Goal: Task Accomplishment & Management: Manage account settings

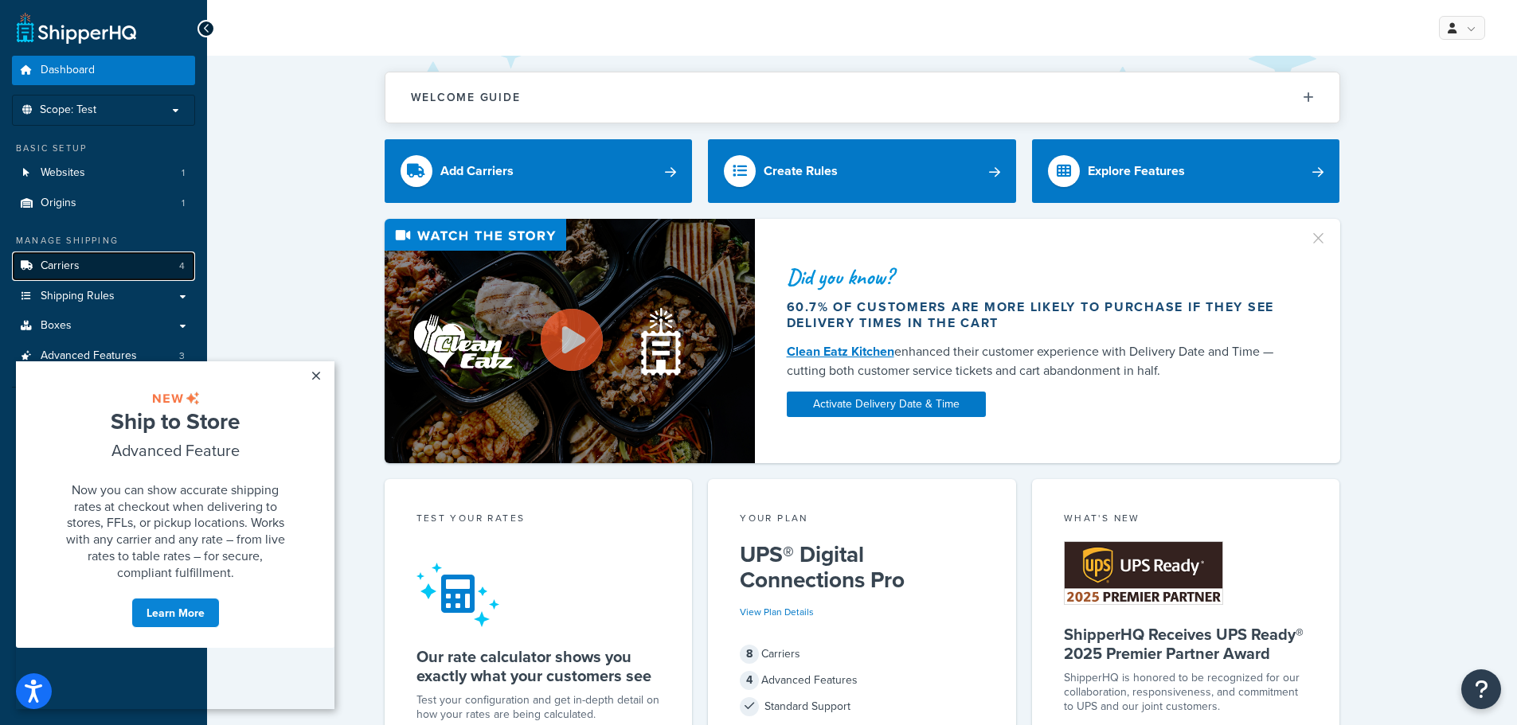
click at [56, 273] on span "Carriers" at bounding box center [60, 267] width 39 height 14
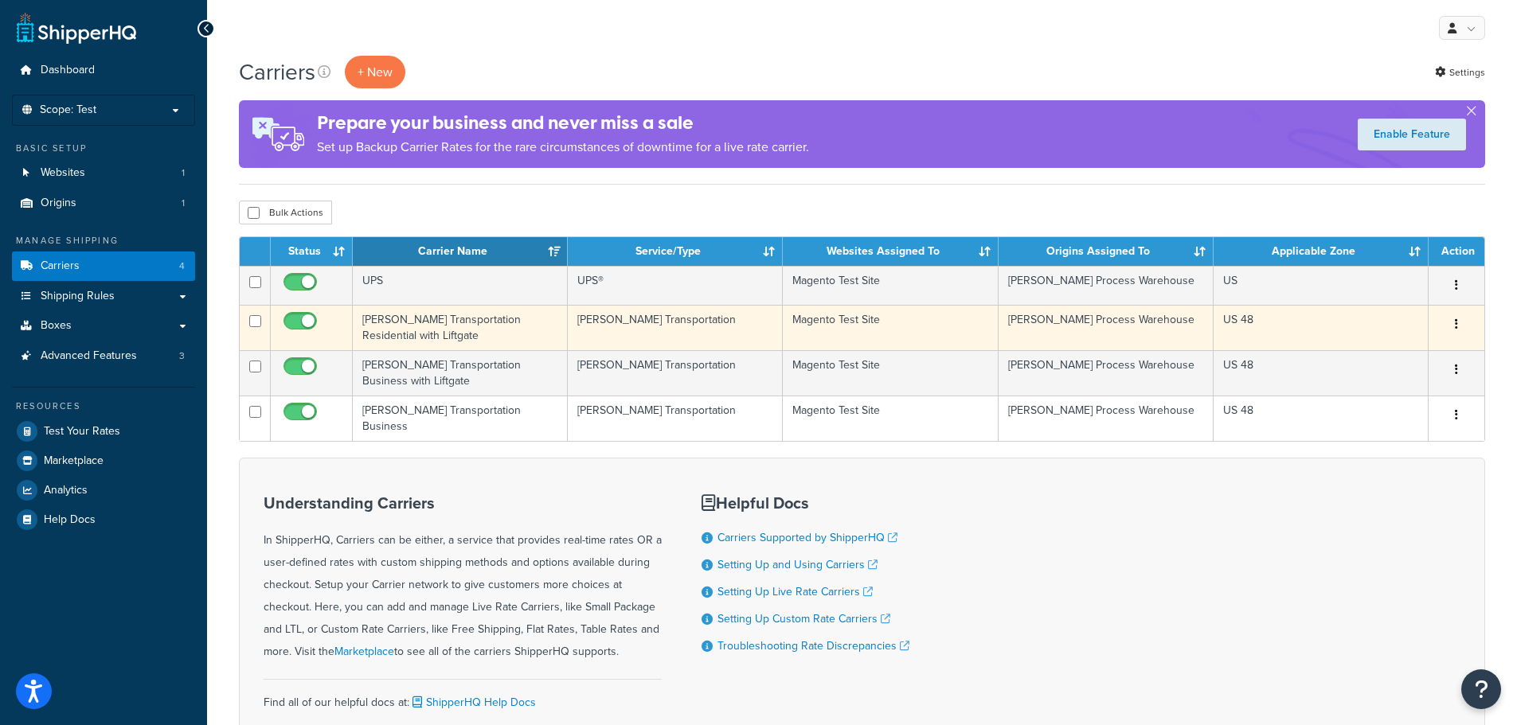
click at [377, 323] on td "[PERSON_NAME] Transportation Residential with Liftgate" at bounding box center [460, 327] width 215 height 45
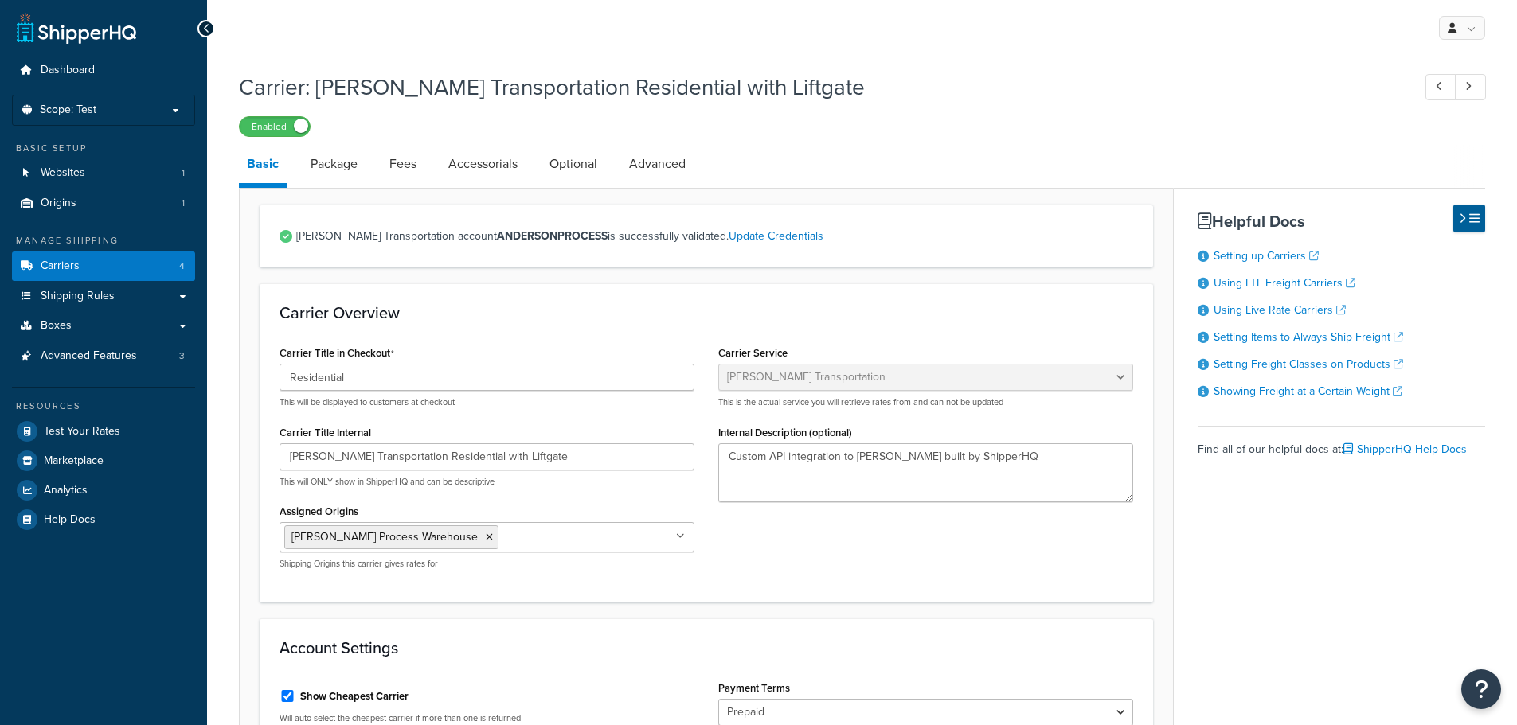
select select "evansFreight"
select select "PLT"
click at [343, 159] on link "Package" at bounding box center [334, 164] width 63 height 38
select select "734025"
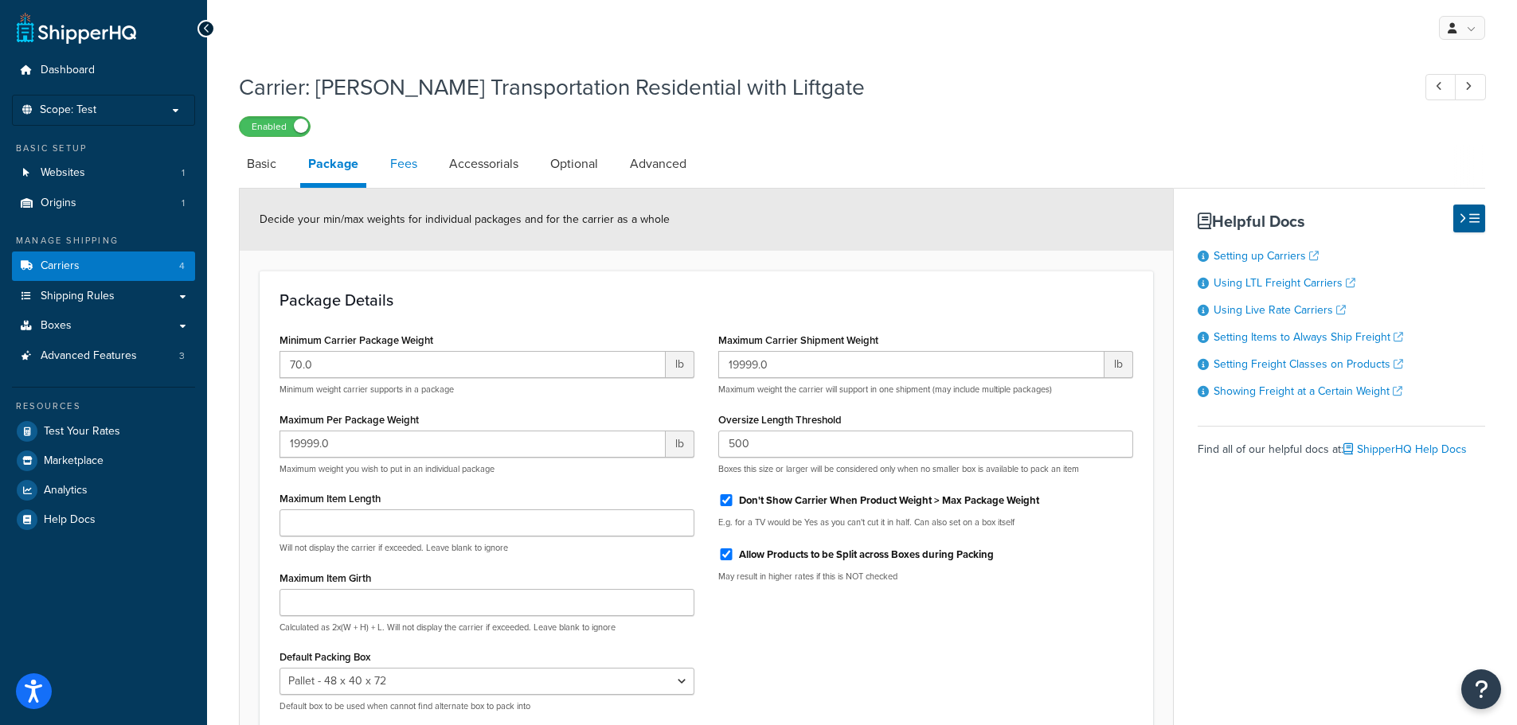
click at [405, 166] on link "Fees" at bounding box center [403, 164] width 43 height 38
select select "AFTER"
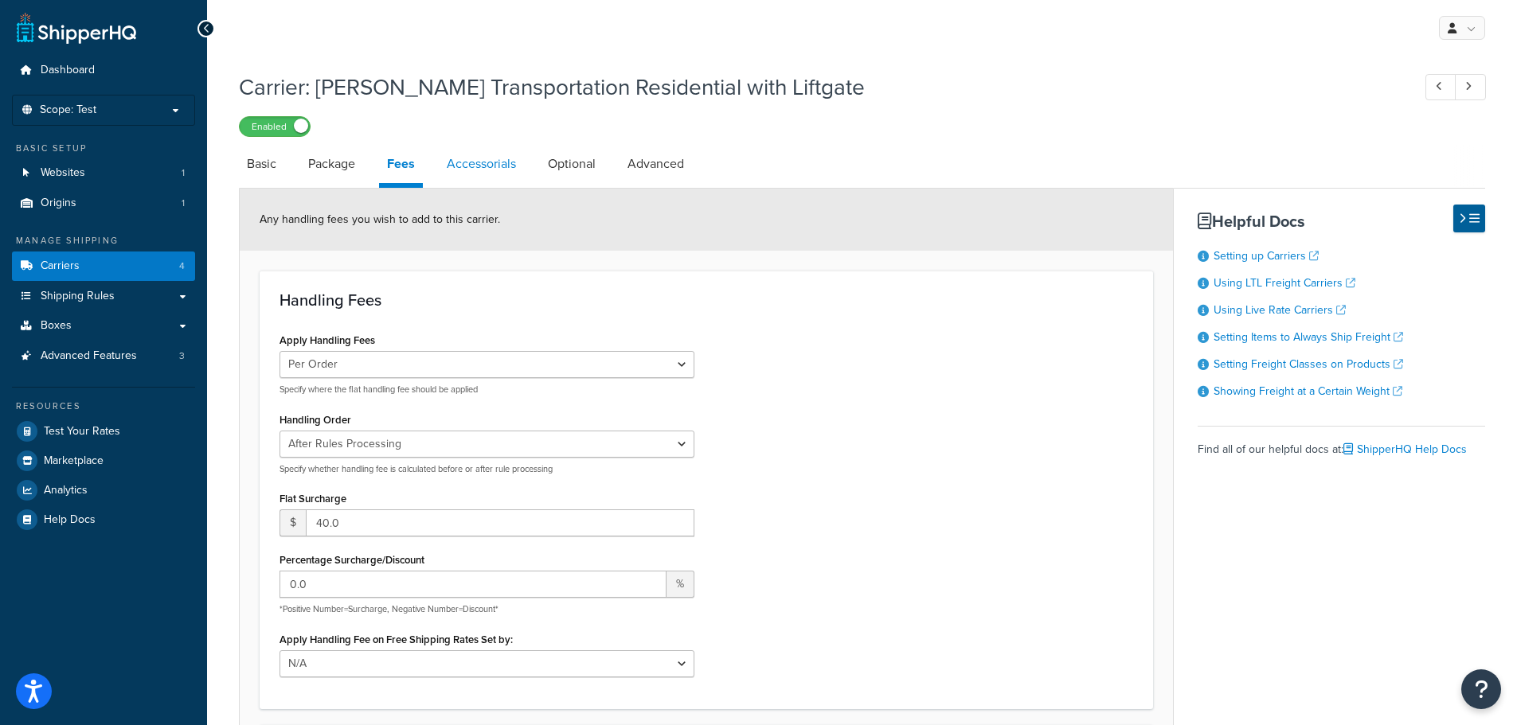
click at [479, 151] on link "Accessorials" at bounding box center [481, 164] width 85 height 38
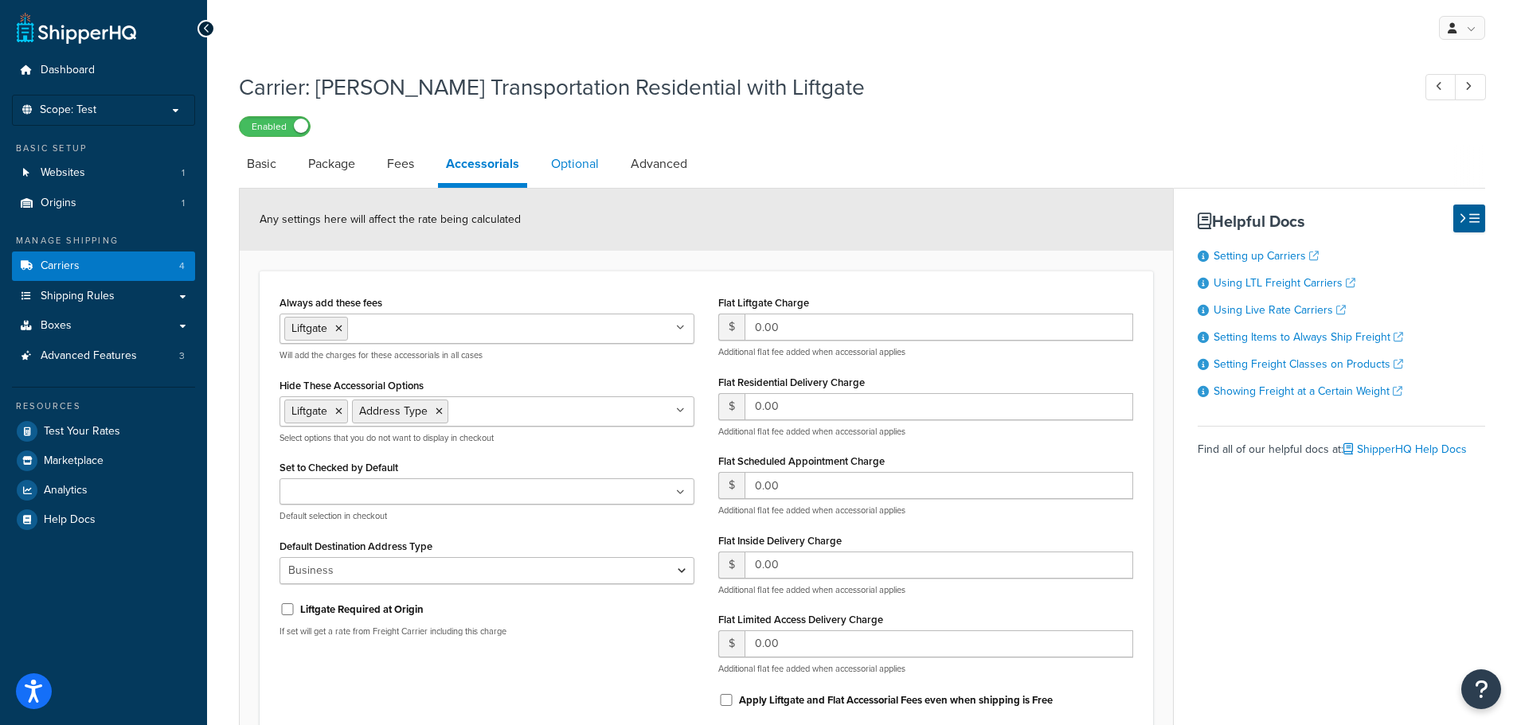
drag, startPoint x: 565, startPoint y: 156, endPoint x: 561, endPoint y: 179, distance: 23.4
click at [565, 158] on link "Optional" at bounding box center [575, 164] width 64 height 38
select select "85"
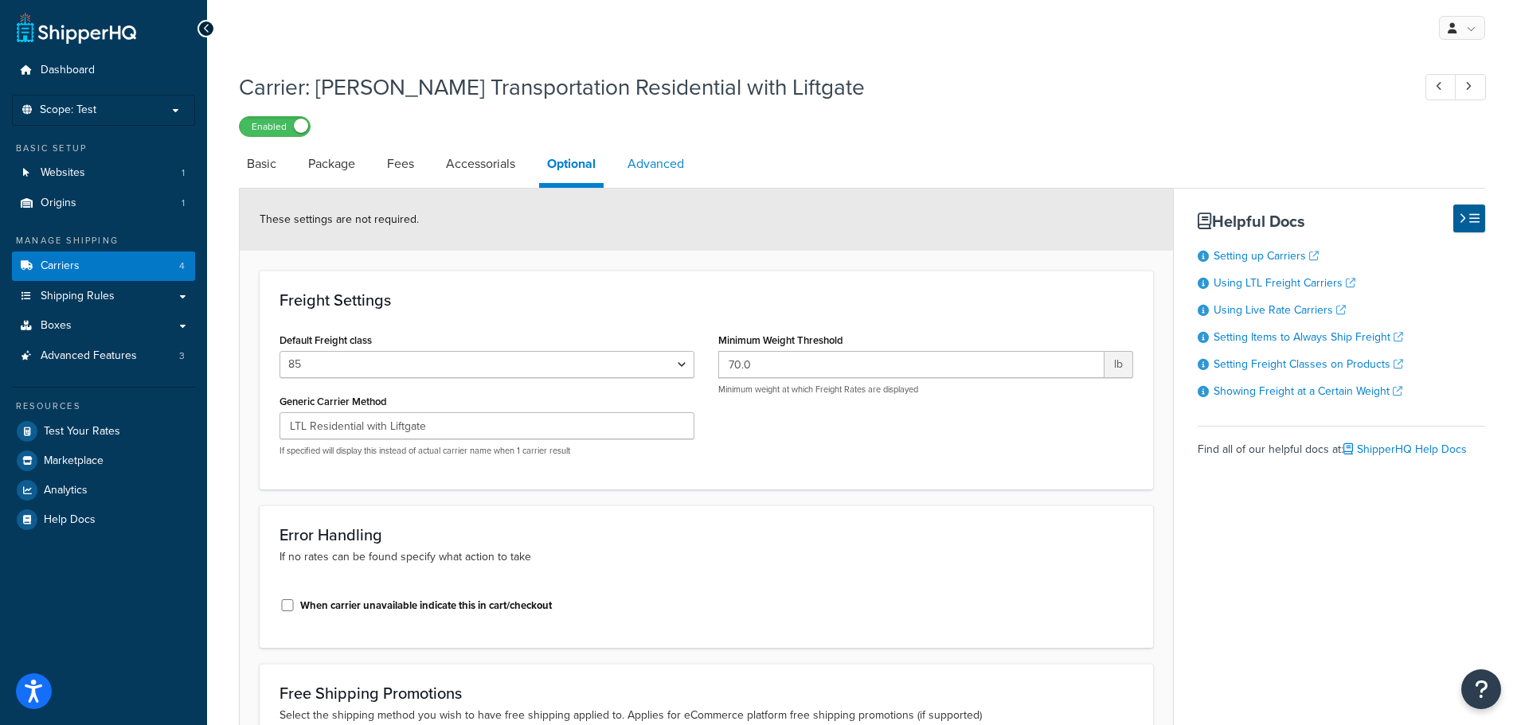
click at [659, 158] on link "Advanced" at bounding box center [656, 164] width 72 height 38
select select "false"
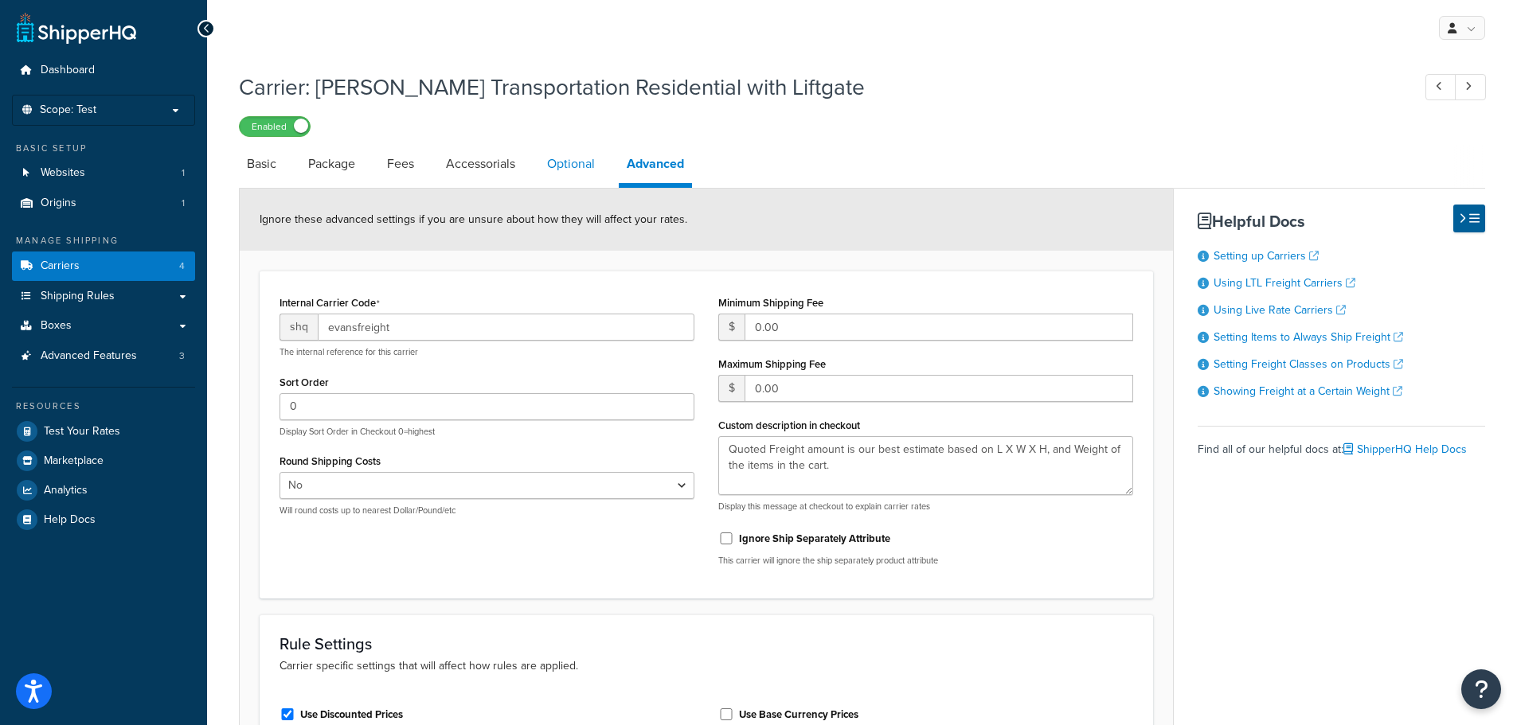
click at [566, 157] on link "Optional" at bounding box center [571, 164] width 64 height 38
select select "85"
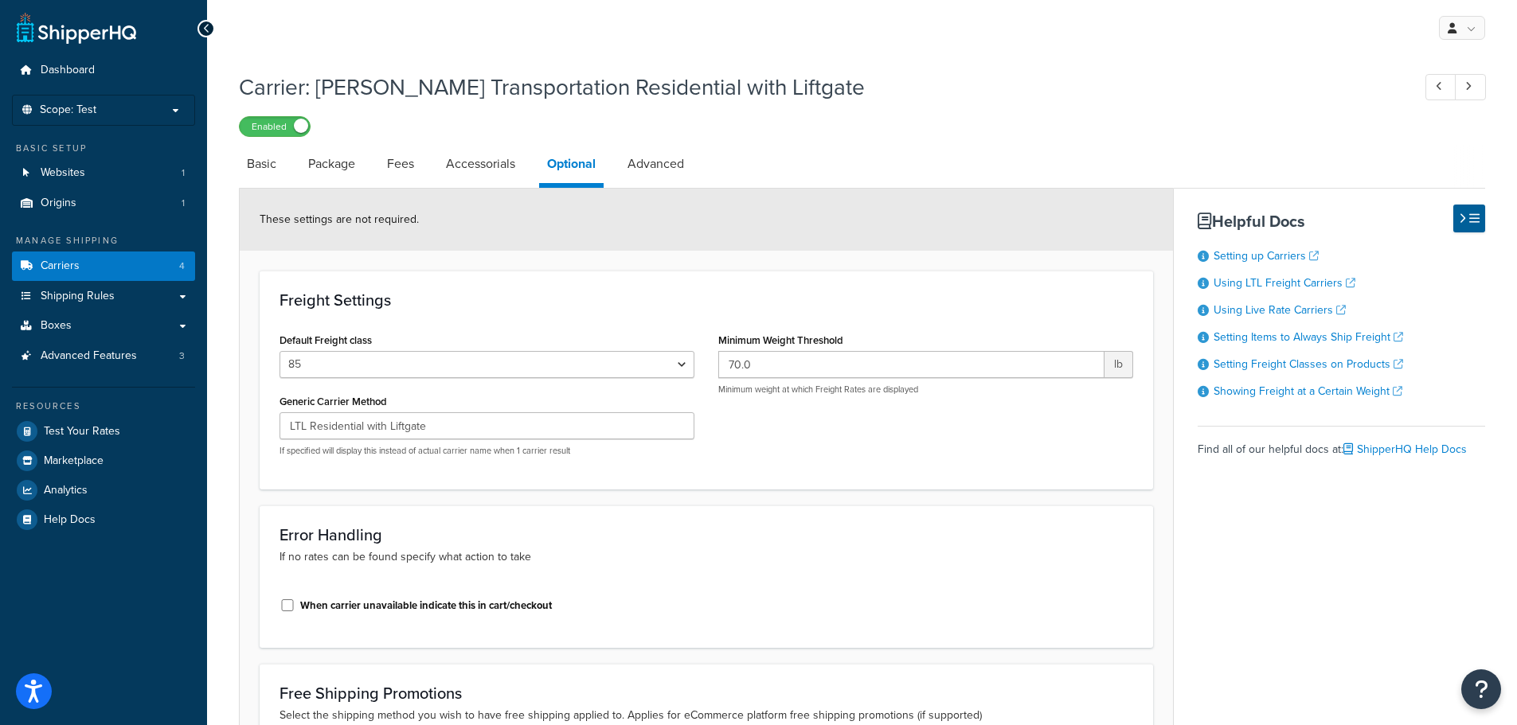
click at [294, 600] on div "When carrier unavailable indicate this in cart/checkout" at bounding box center [487, 604] width 415 height 24
click at [292, 602] on input "When carrier unavailable indicate this in cart/checkout" at bounding box center [288, 606] width 16 height 12
checkbox input "true"
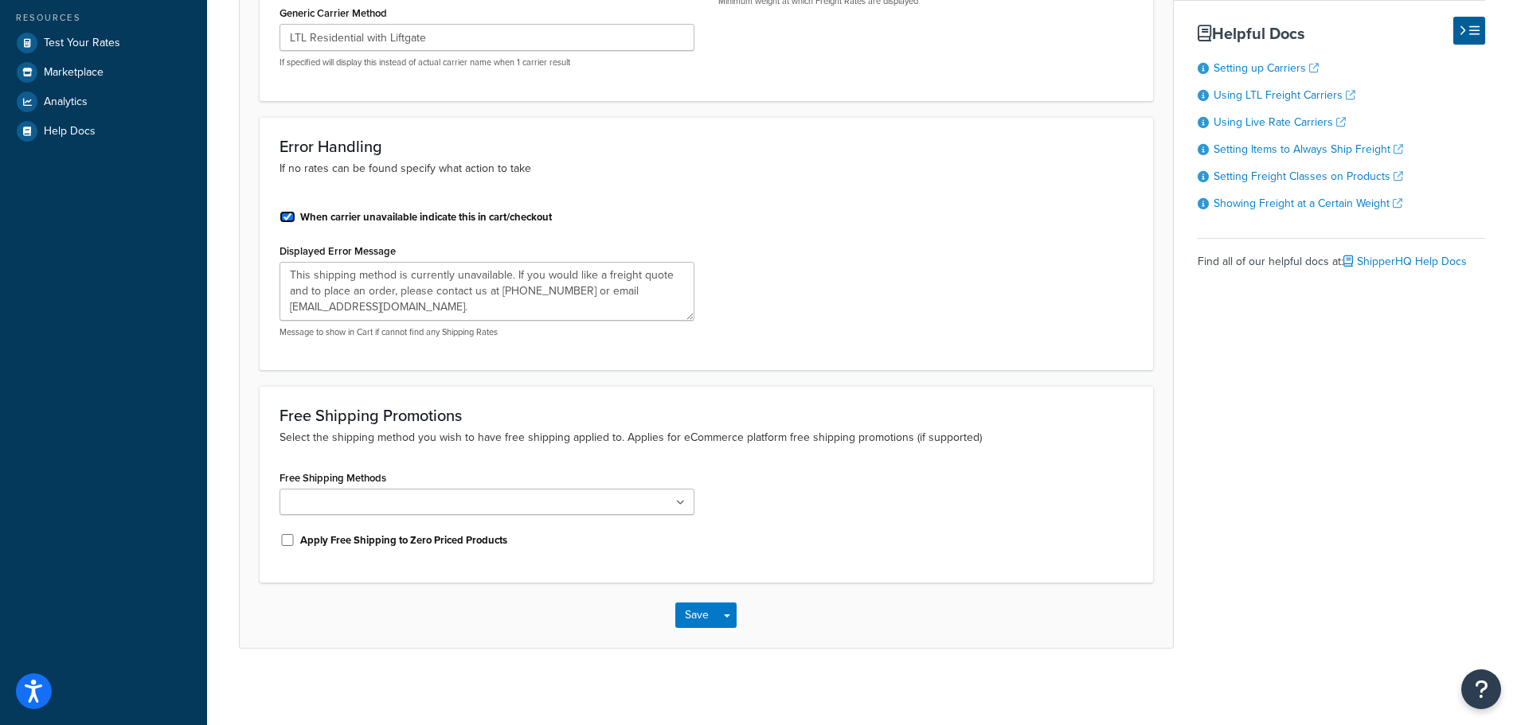
scroll to position [392, 0]
click at [715, 608] on button "Save" at bounding box center [696, 612] width 43 height 25
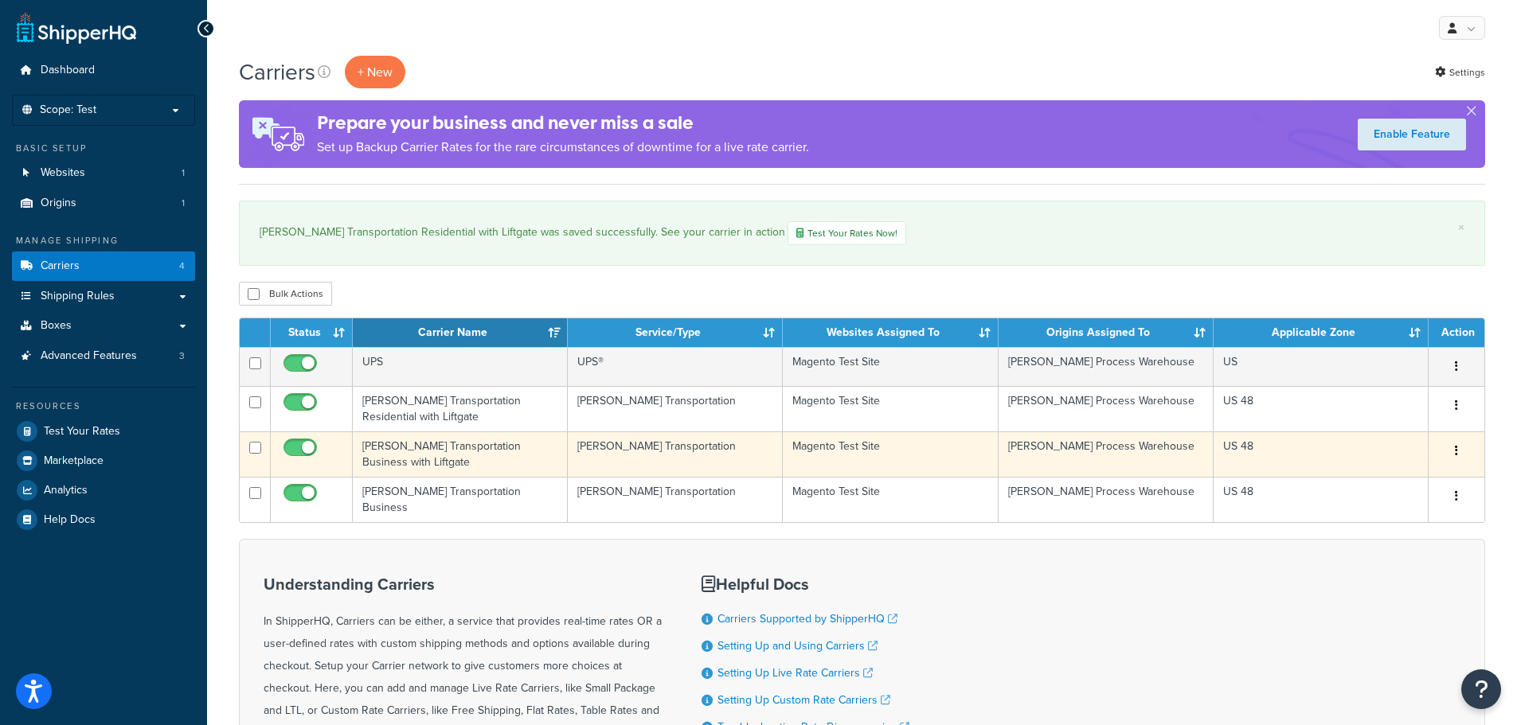
click at [447, 459] on td "[PERSON_NAME] Transportation Business with Liftgate" at bounding box center [460, 454] width 215 height 45
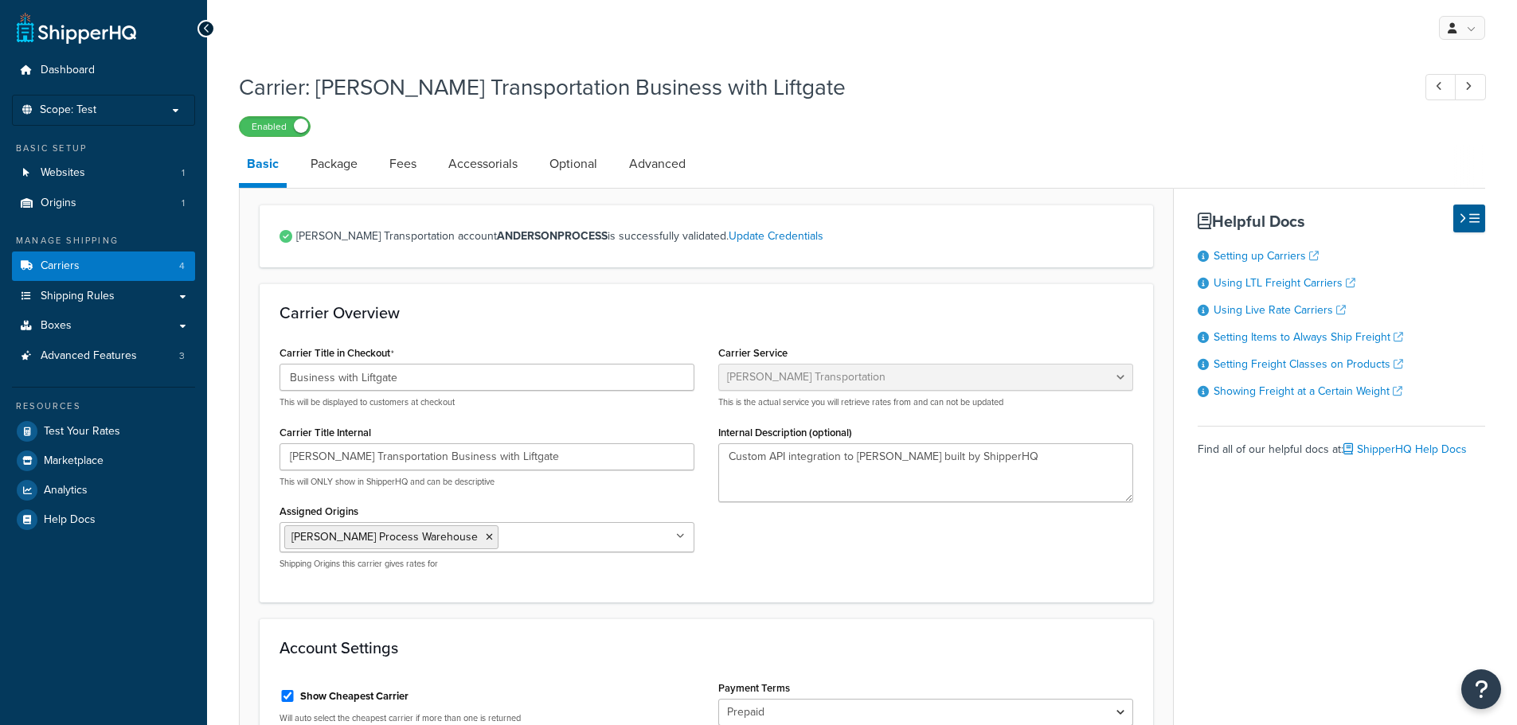
select select "evansFreight"
select select "PLT"
click at [567, 156] on link "Optional" at bounding box center [574, 164] width 64 height 38
select select "85"
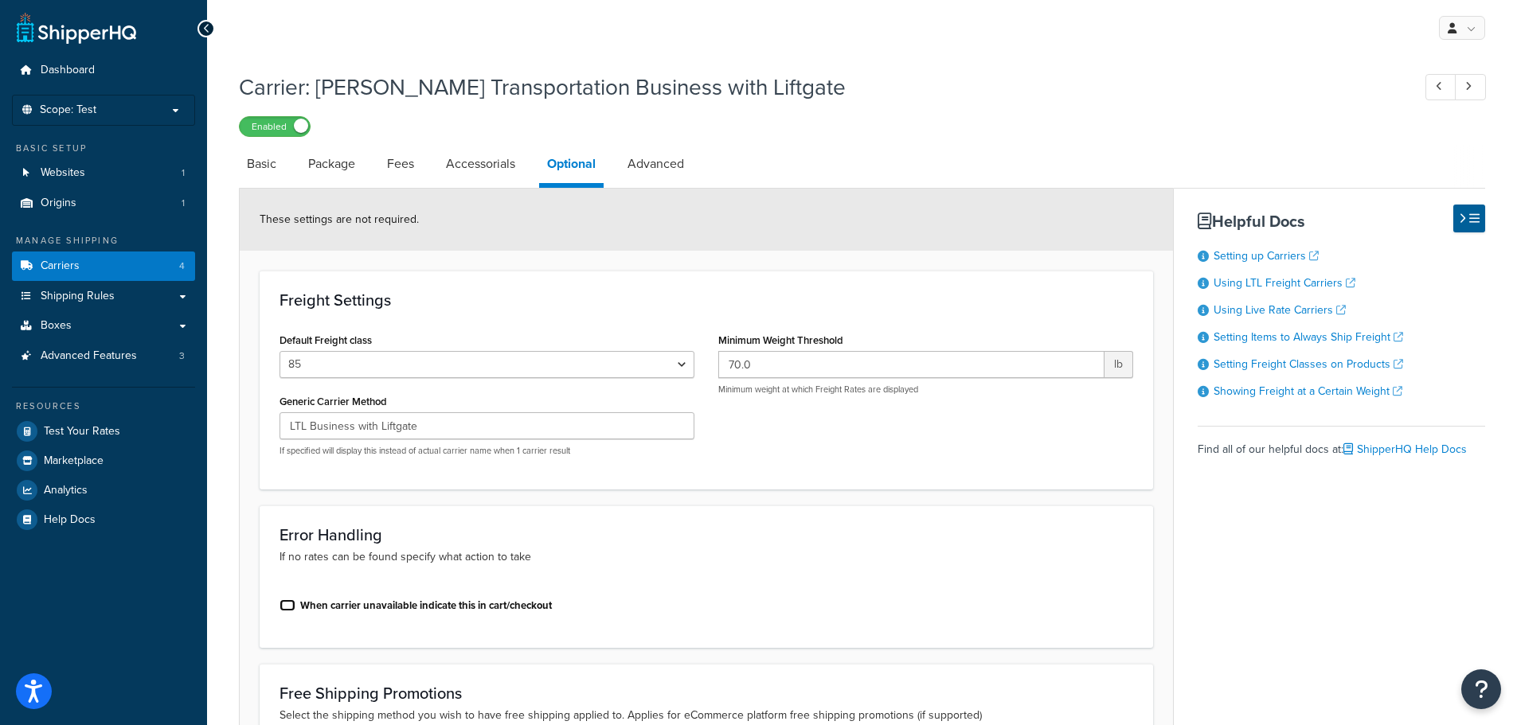
click at [287, 606] on input "When carrier unavailable indicate this in cart/checkout" at bounding box center [288, 606] width 16 height 12
checkbox input "true"
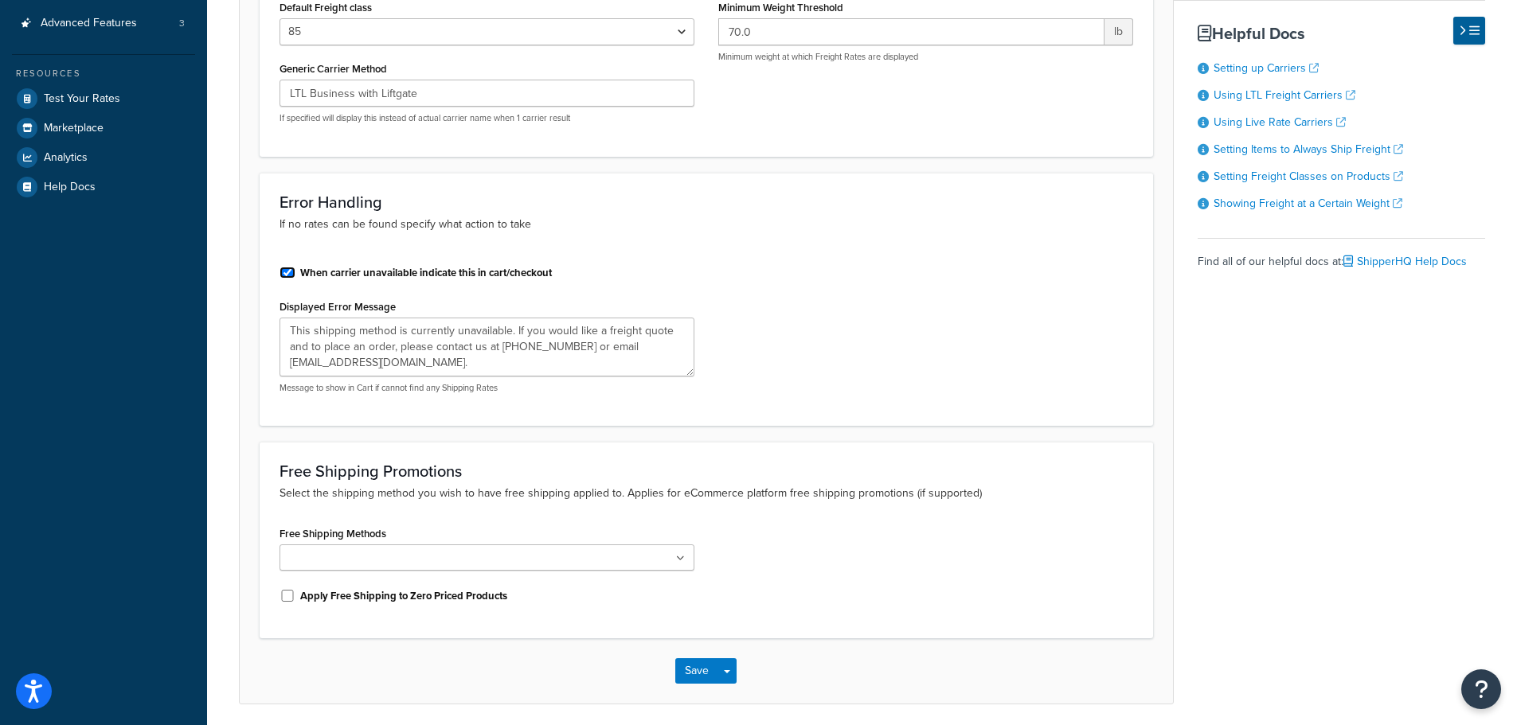
scroll to position [392, 0]
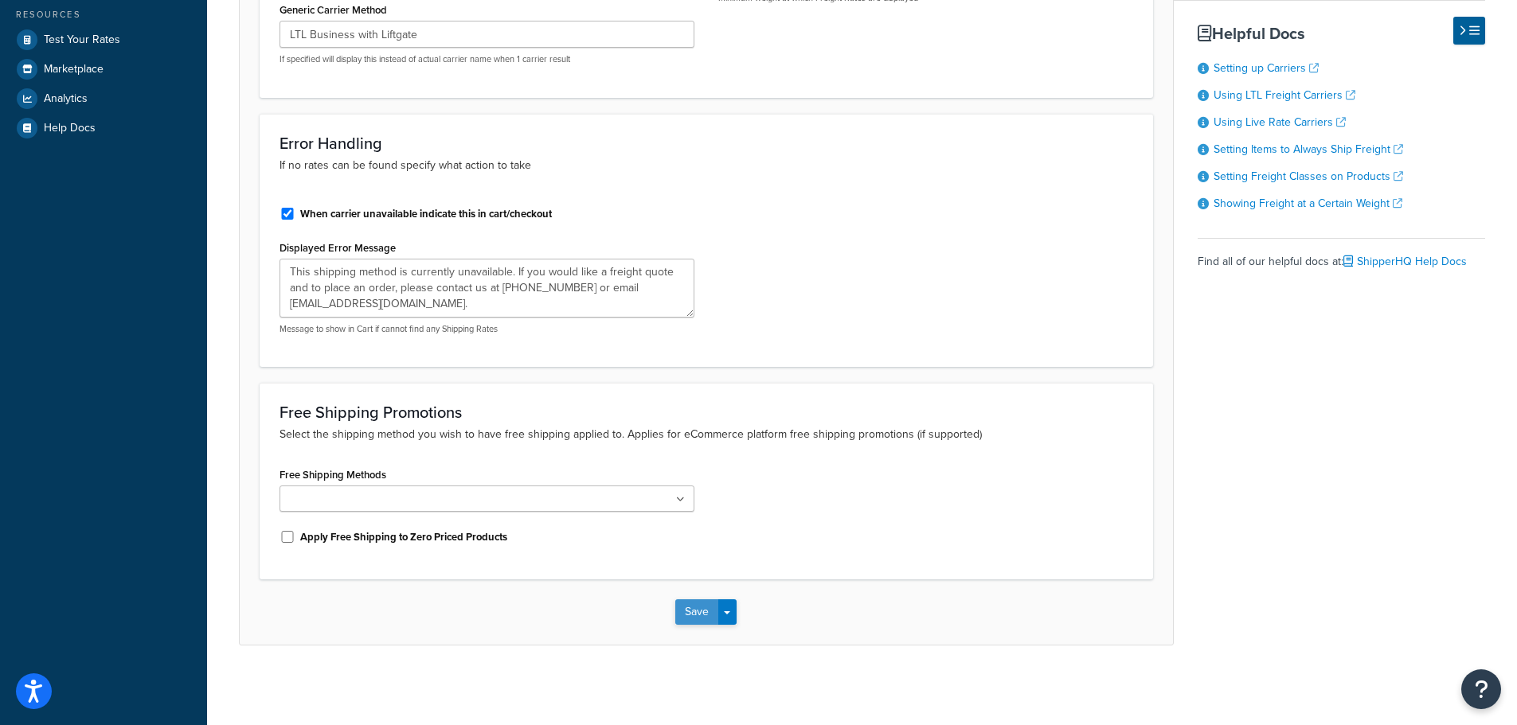
click at [703, 608] on button "Save" at bounding box center [696, 612] width 43 height 25
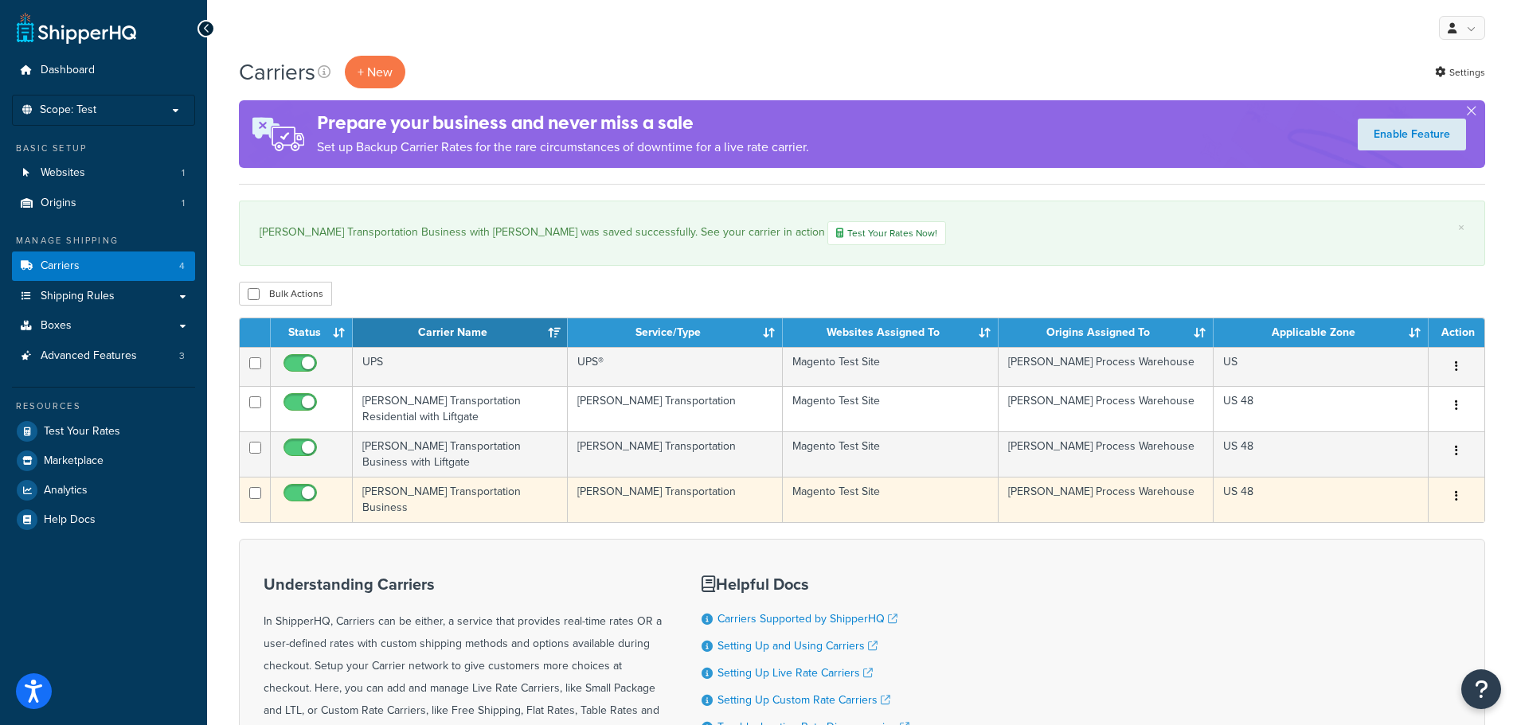
click at [397, 486] on td "[PERSON_NAME] Transportation Business" at bounding box center [460, 499] width 215 height 45
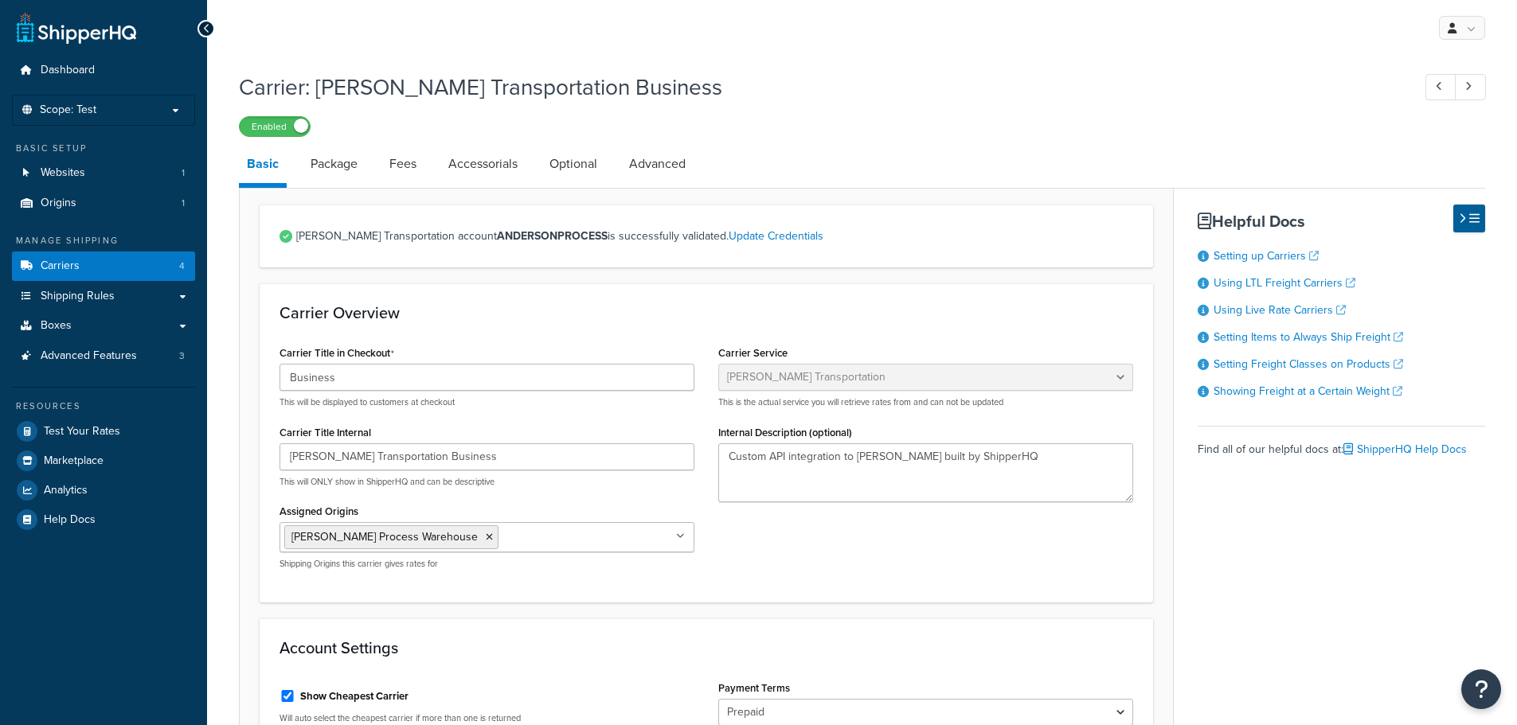
select select "evansFreight"
select select "PLT"
click at [562, 174] on link "Optional" at bounding box center [574, 164] width 64 height 38
select select "85"
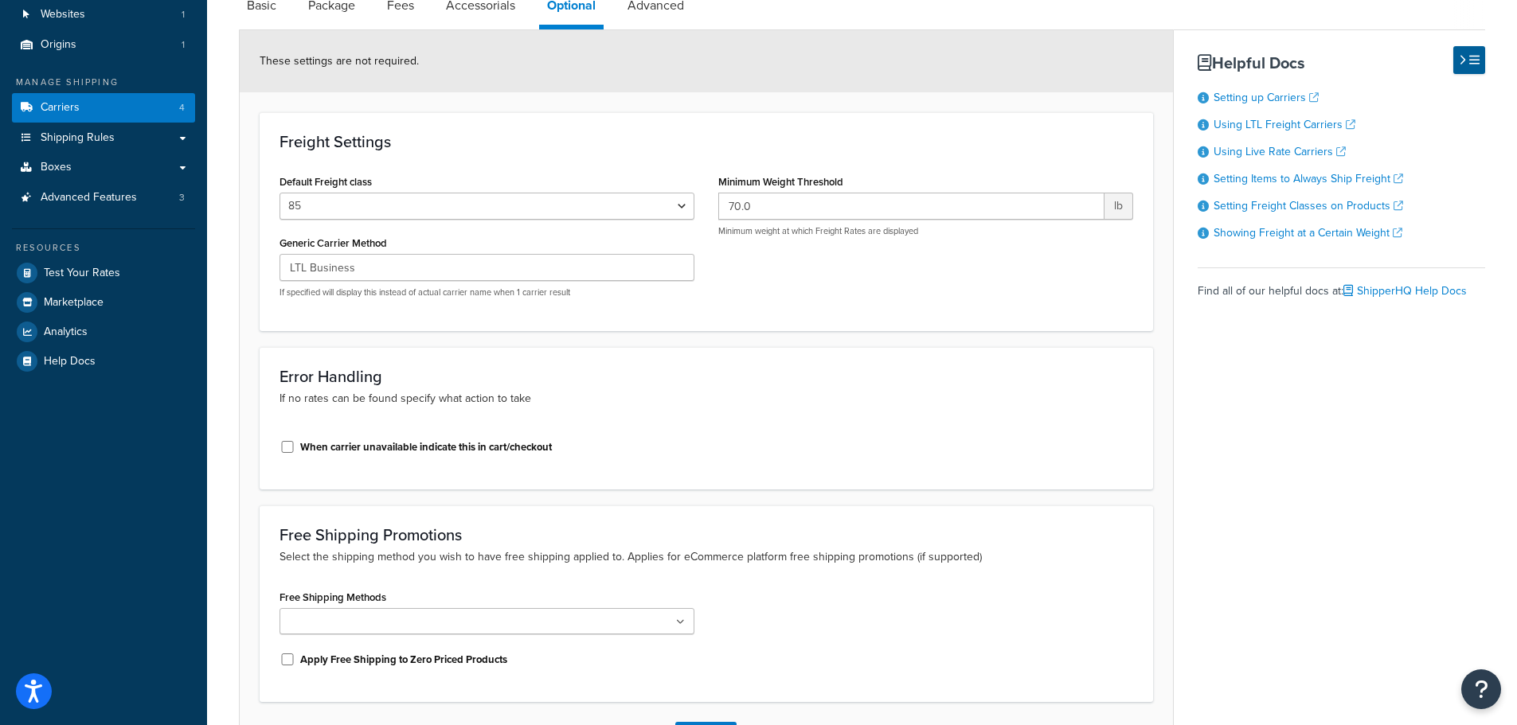
scroll to position [159, 0]
click at [469, 445] on label "When carrier unavailable indicate this in cart/checkout" at bounding box center [426, 447] width 252 height 14
click at [295, 445] on input "When carrier unavailable indicate this in cart/checkout" at bounding box center [288, 446] width 16 height 12
checkbox input "true"
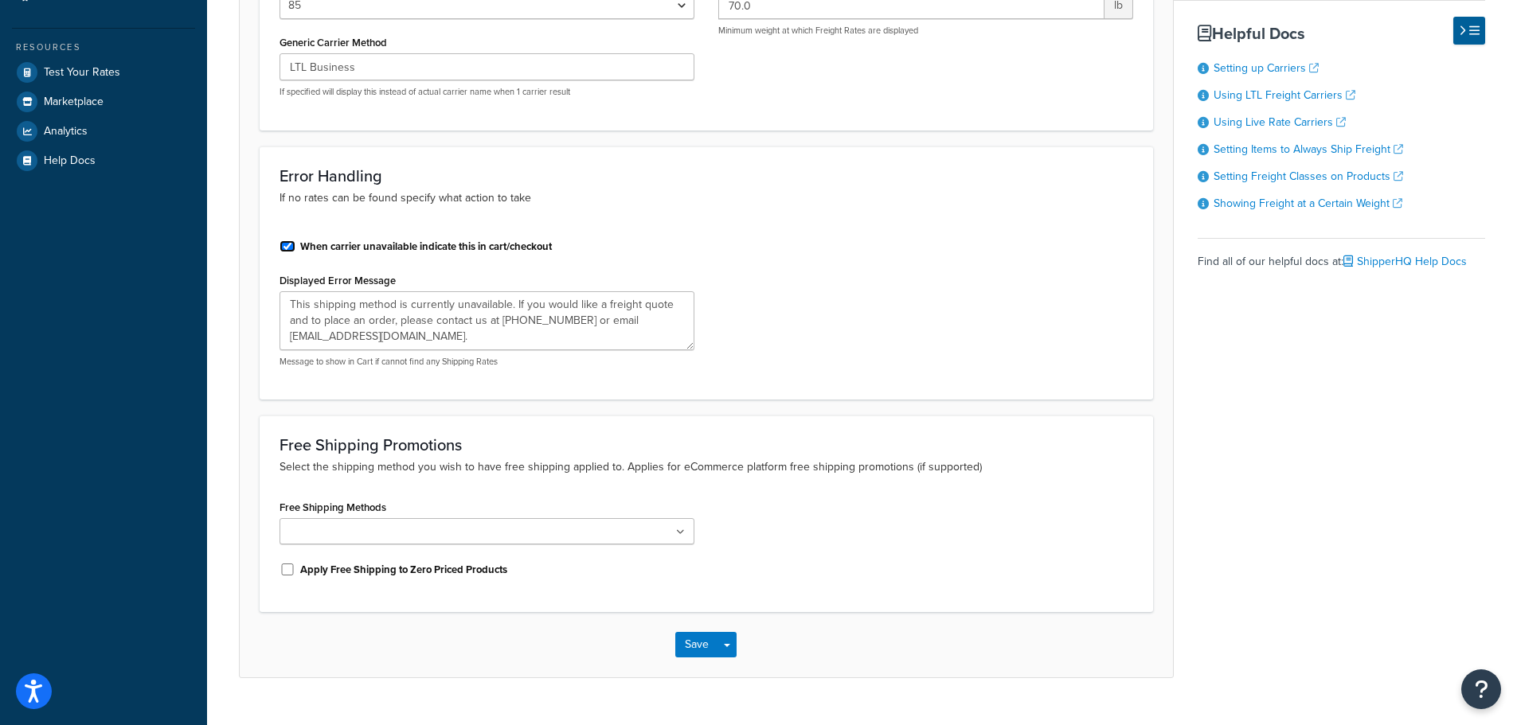
scroll to position [392, 0]
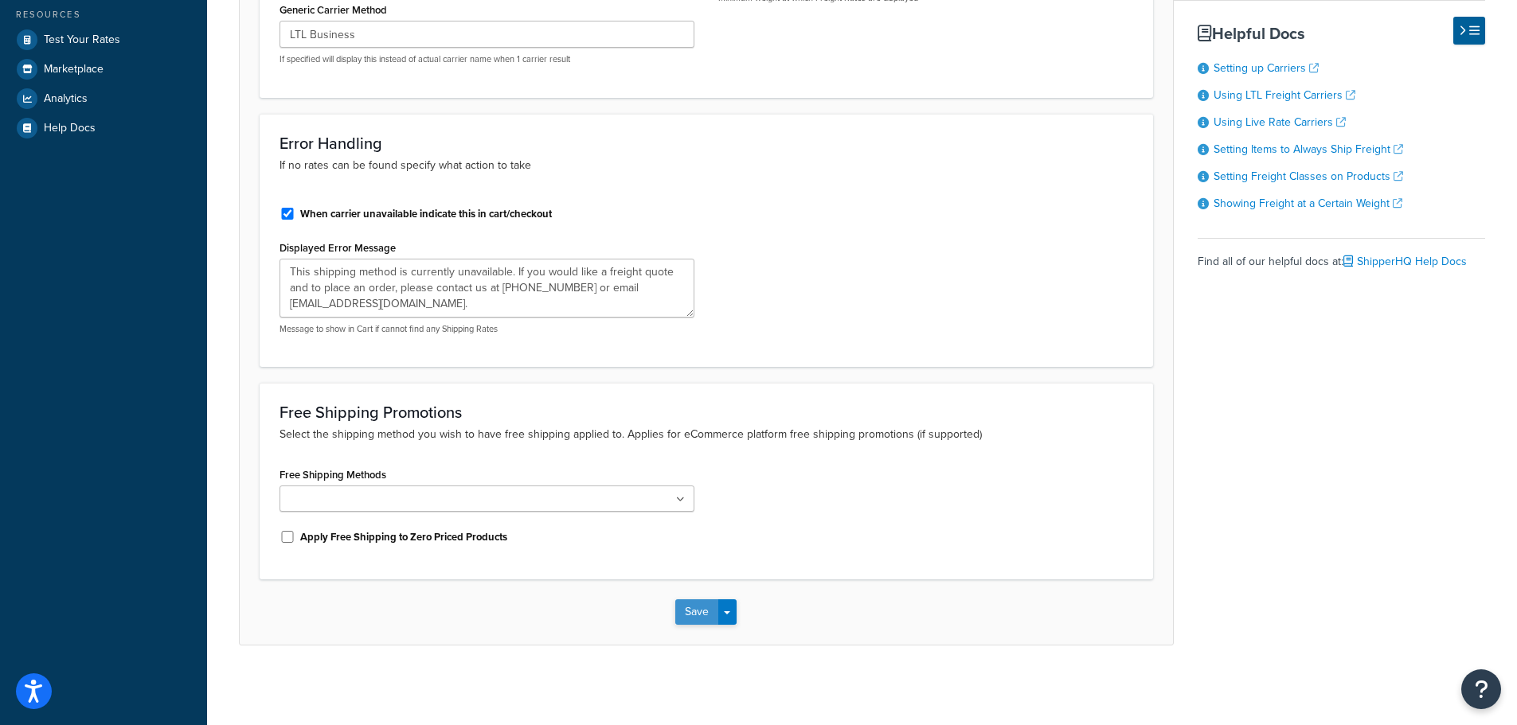
click at [713, 605] on button "Save" at bounding box center [696, 612] width 43 height 25
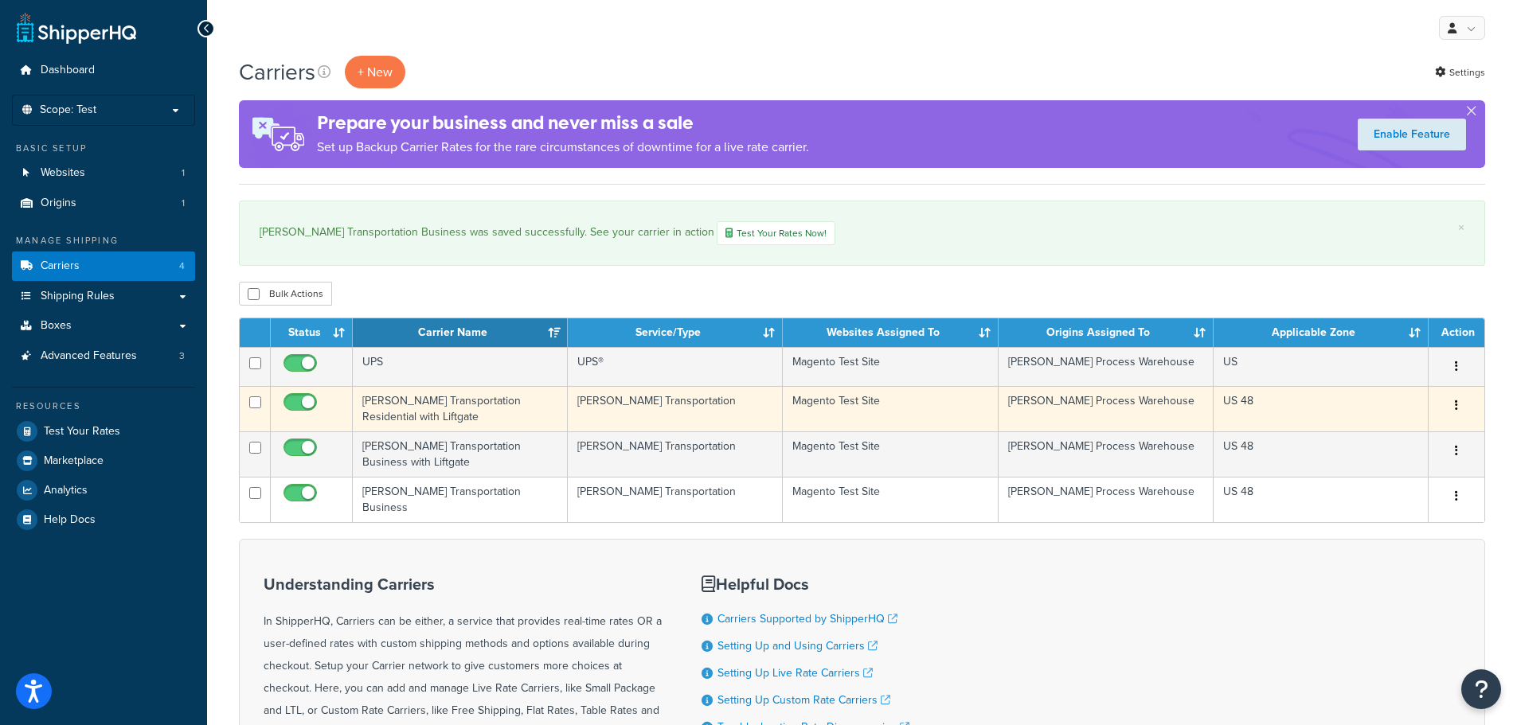
click at [405, 388] on td "Evans Transportation Residential with Liftgate" at bounding box center [460, 408] width 215 height 45
click at [403, 396] on td "Evans Transportation Residential with Liftgate" at bounding box center [460, 408] width 215 height 45
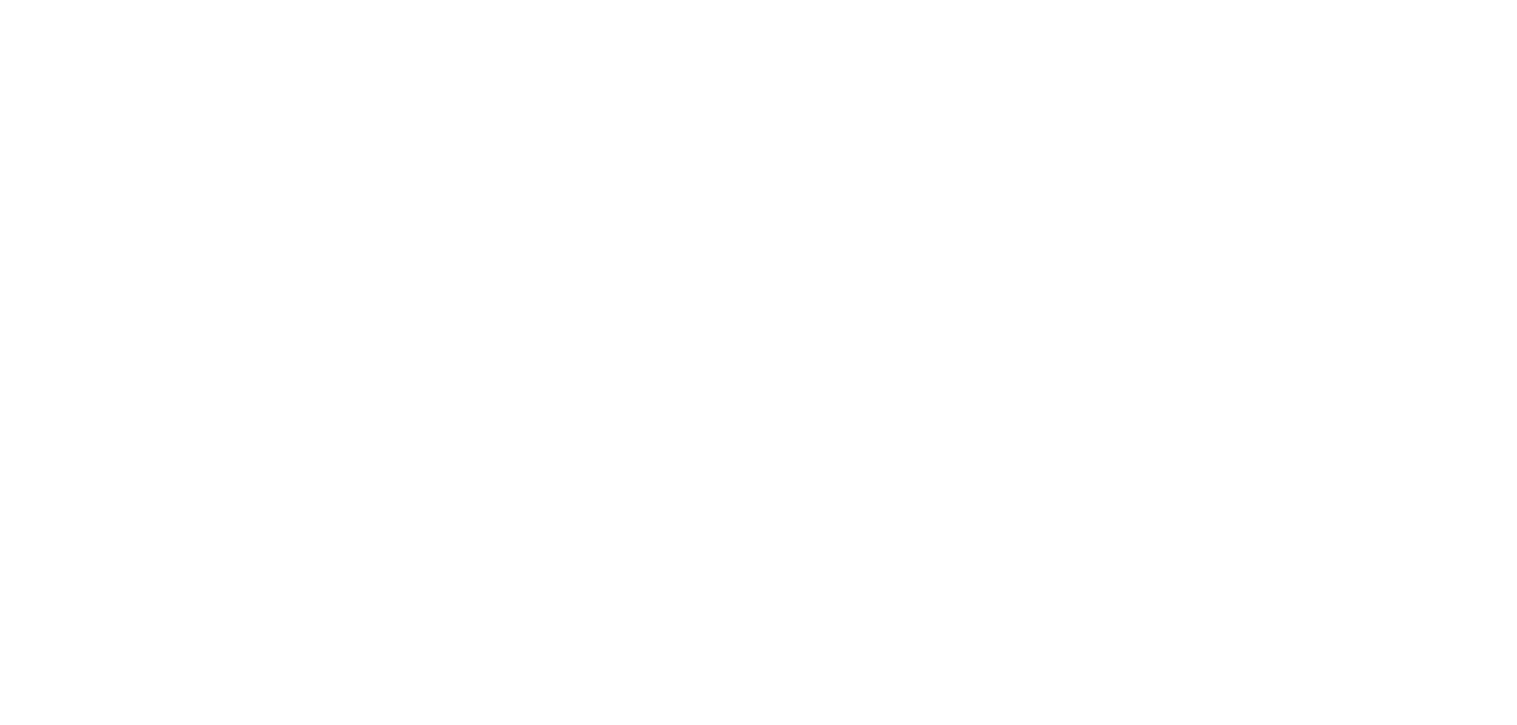
select select "evansFreight"
select select "PLT"
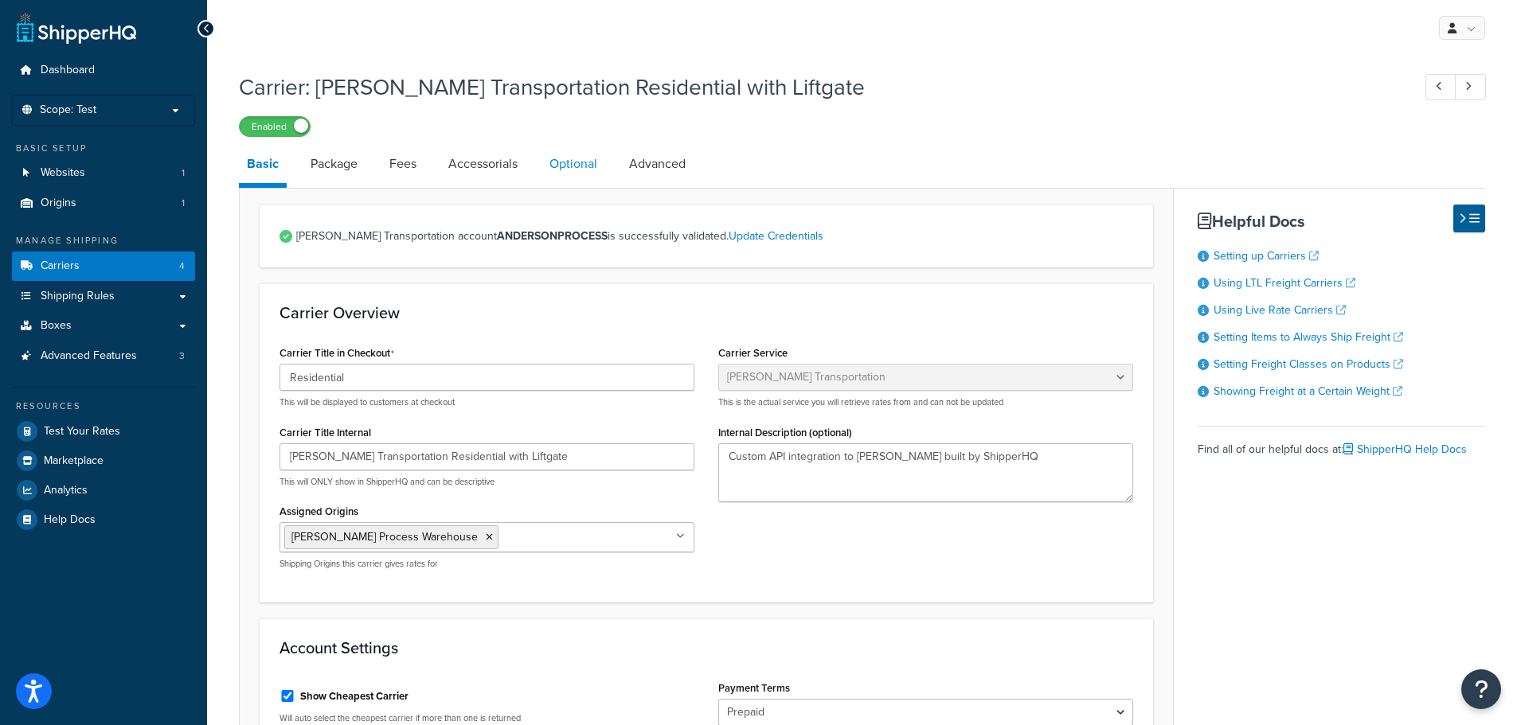
click at [573, 157] on link "Optional" at bounding box center [574, 164] width 64 height 38
select select "85"
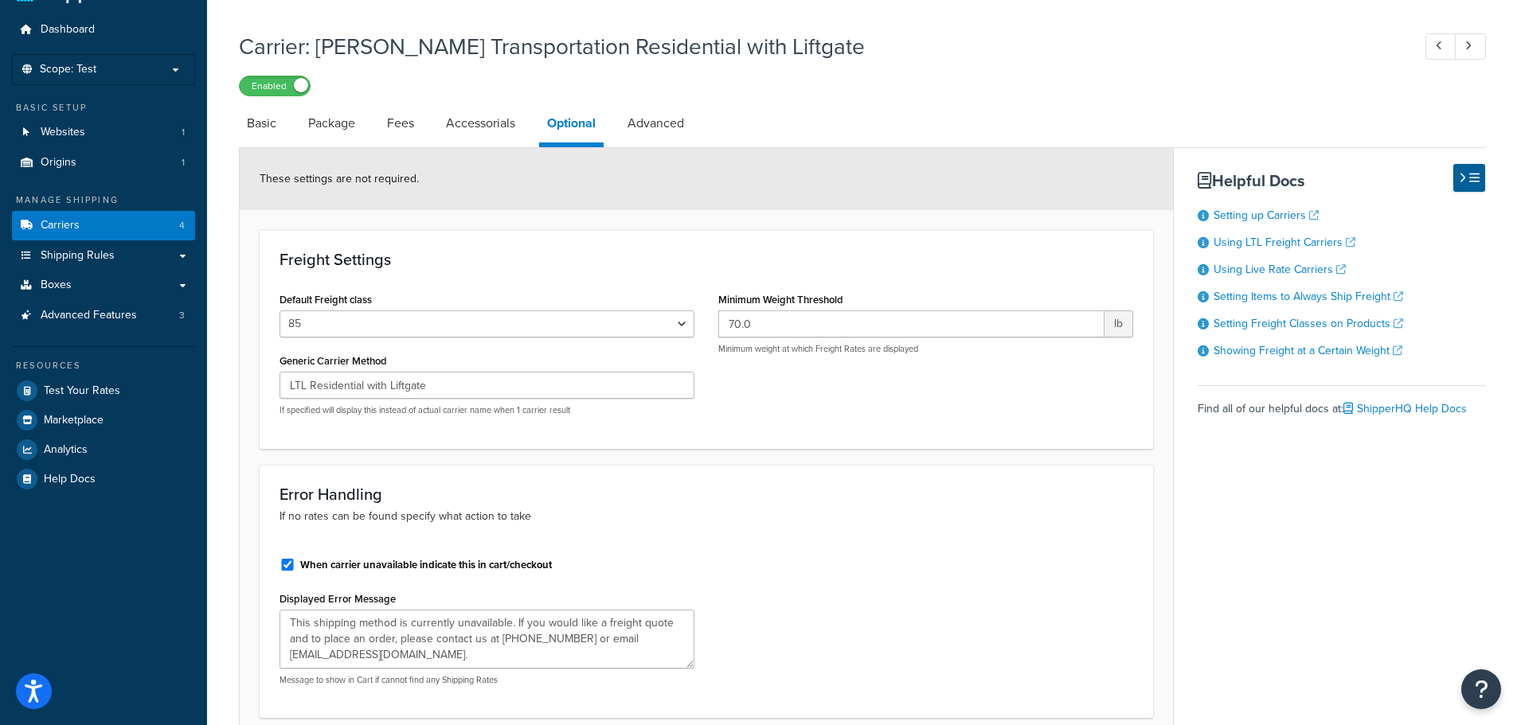
scroll to position [80, 0]
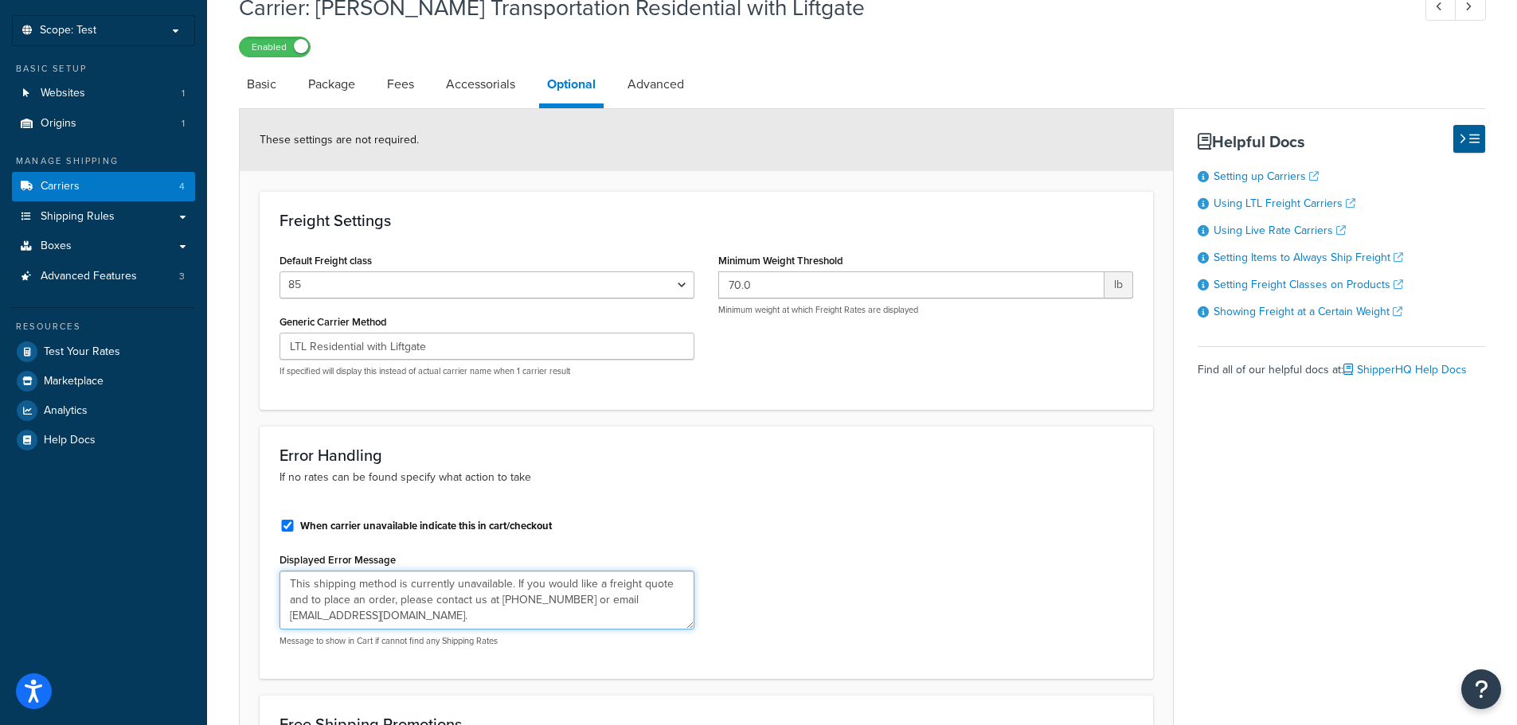
click at [464, 624] on textarea "This shipping method is currently unavailable. If you would like a freight quot…" at bounding box center [487, 600] width 415 height 59
click at [464, 618] on textarea "This shipping method is currently unavailable. If you would like a freight quot…" at bounding box center [487, 600] width 415 height 59
click at [467, 612] on textarea "This shipping method is currently unavailable. If you would like a freight quot…" at bounding box center [487, 600] width 415 height 59
drag, startPoint x: 361, startPoint y: 588, endPoint x: 200, endPoint y: 577, distance: 161.2
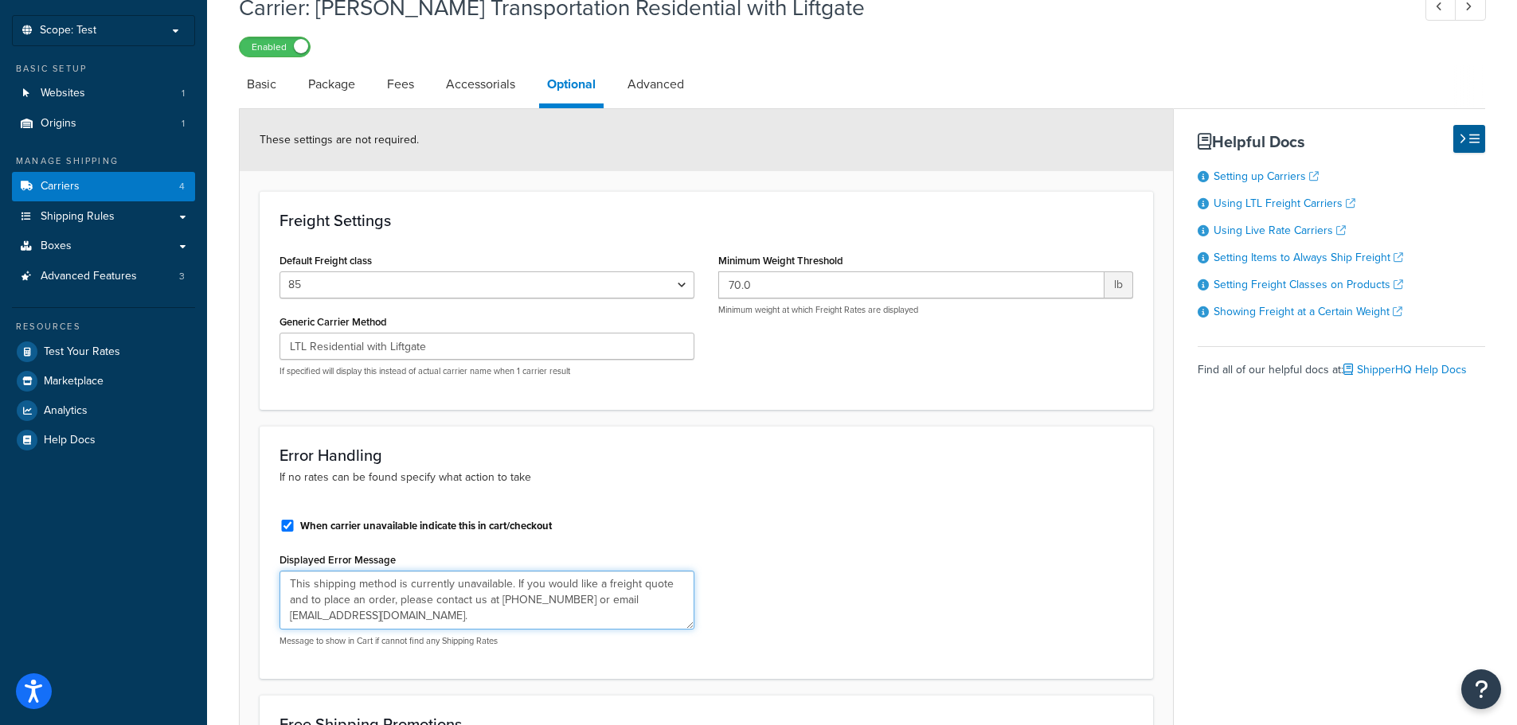
click at [201, 577] on div "Dashboard Scope: Test Basic Setup Websites 1 Origins 1 Manage Shipping Carriers…" at bounding box center [758, 478] width 1517 height 1117
click at [264, 88] on link "Basic" at bounding box center [261, 84] width 45 height 38
select select "evansFreight"
select select "PLT"
